Goal: Task Accomplishment & Management: Use online tool/utility

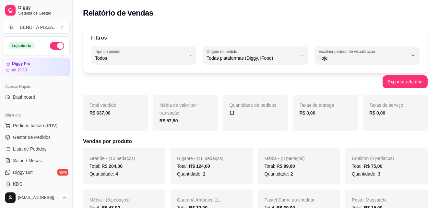
select select "ALL"
select select "0"
click at [49, 126] on span "Pedidos balcão (PDV)" at bounding box center [35, 125] width 45 height 6
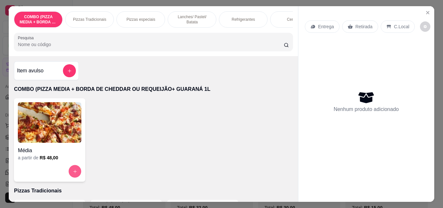
click at [72, 171] on button "increase-product-quantity" at bounding box center [75, 171] width 13 height 13
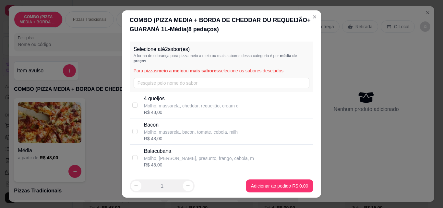
click at [172, 101] on p "4 queijos" at bounding box center [191, 99] width 94 height 8
checkbox input "true"
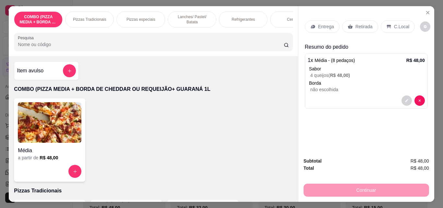
click at [322, 28] on div "Entrega" at bounding box center [322, 26] width 35 height 12
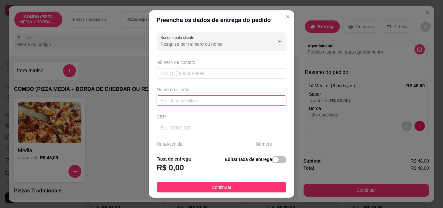
click at [261, 102] on input "text" at bounding box center [222, 100] width 130 height 10
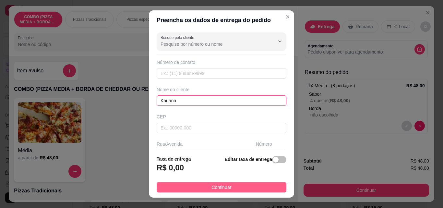
type input "Kauana"
click at [237, 185] on button "Continuar" at bounding box center [222, 187] width 130 height 10
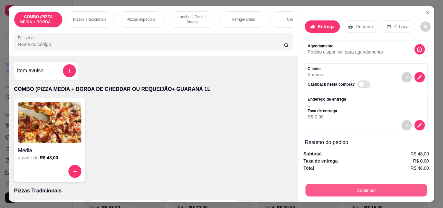
click at [342, 189] on button "Continuar" at bounding box center [366, 189] width 122 height 13
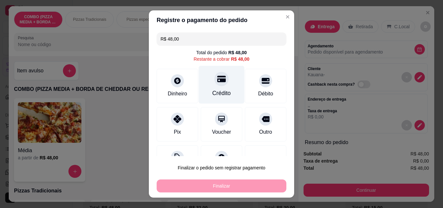
click at [206, 86] on div "Crédito" at bounding box center [222, 85] width 46 height 38
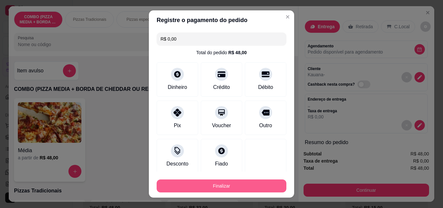
click at [230, 187] on button "Finalizar" at bounding box center [222, 185] width 130 height 13
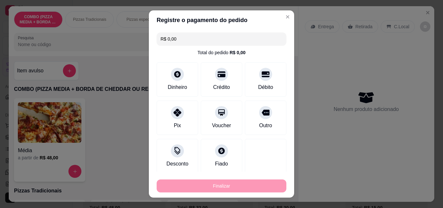
type input "-R$ 48,00"
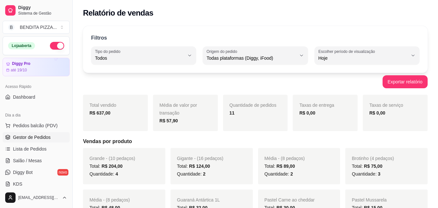
click at [49, 140] on link "Gestor de Pedidos" at bounding box center [36, 137] width 67 height 10
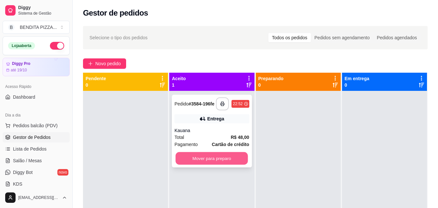
click at [210, 153] on button "Mover para preparo" at bounding box center [212, 158] width 72 height 13
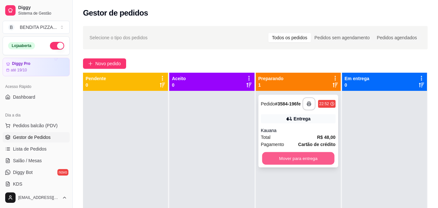
click at [309, 157] on button "Mover para entrega" at bounding box center [298, 158] width 72 height 13
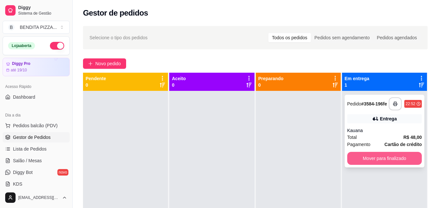
click at [392, 153] on button "Mover para finalizado" at bounding box center [384, 158] width 75 height 13
